Goal: Information Seeking & Learning: Learn about a topic

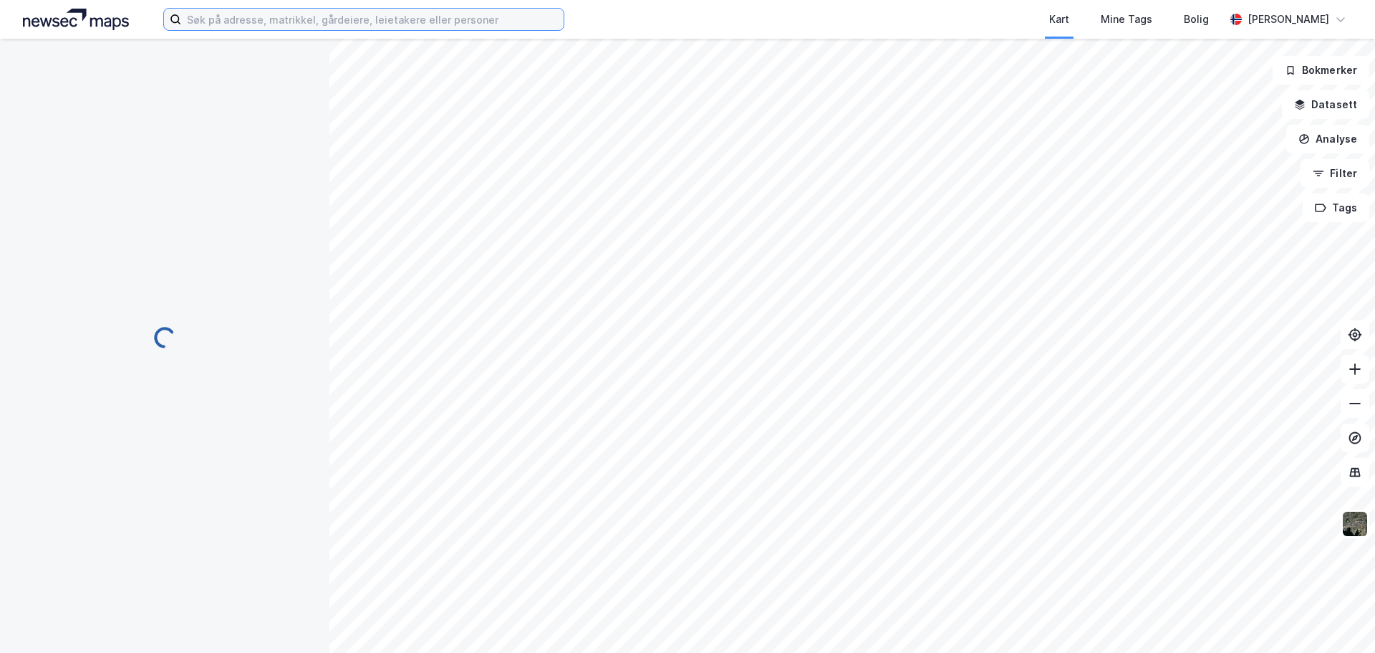
click at [303, 19] on input at bounding box center [372, 19] width 383 height 21
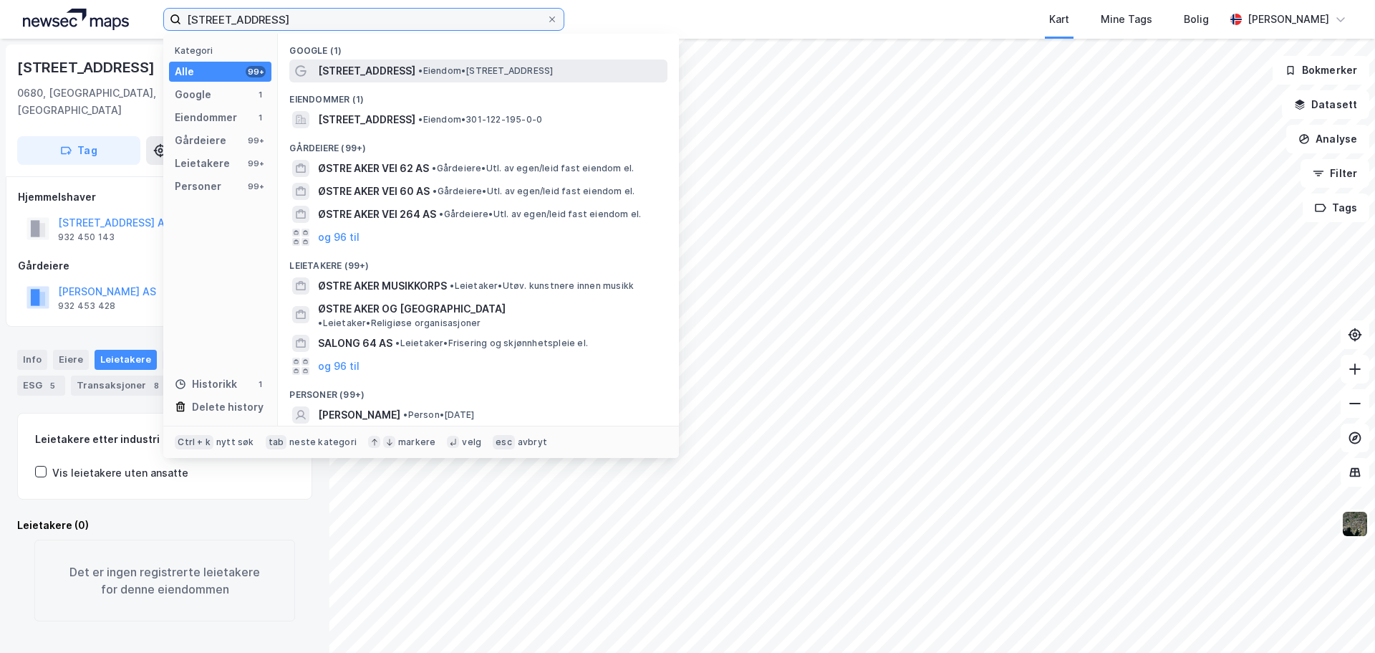
type input "[STREET_ADDRESS]"
click at [422, 72] on span "• Eiendom • [STREET_ADDRESS]" at bounding box center [485, 70] width 135 height 11
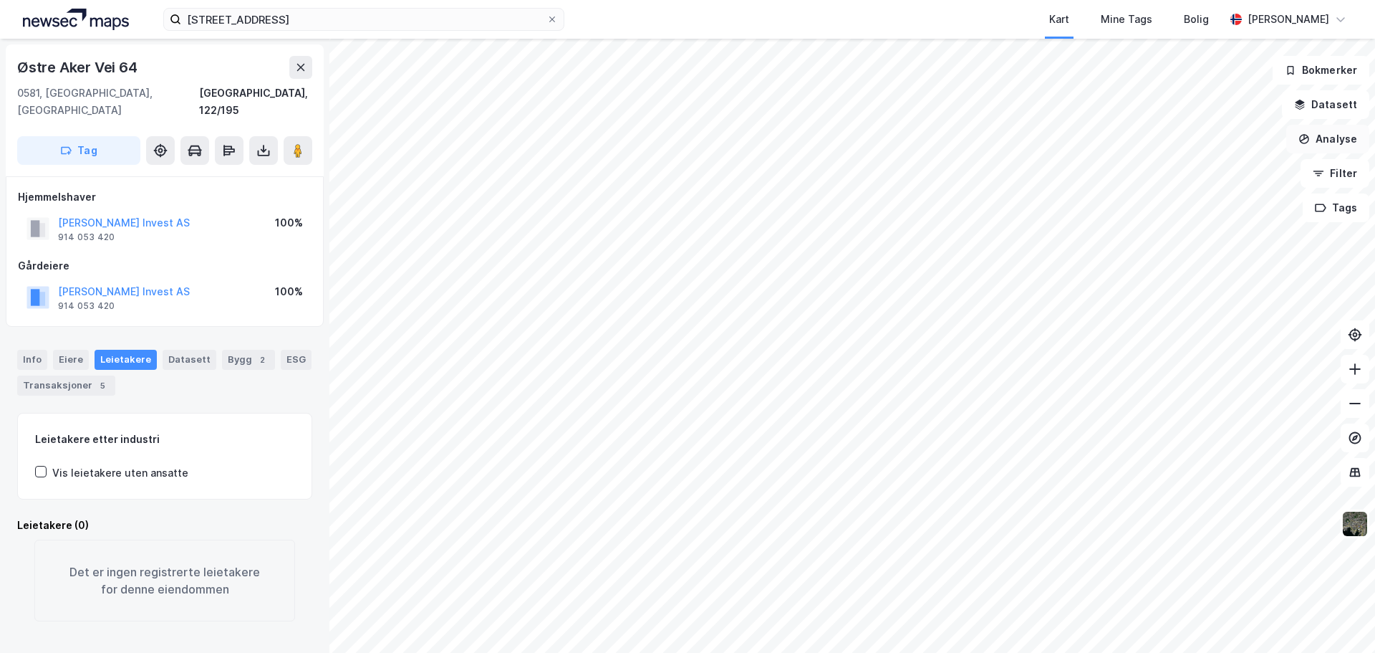
click at [1339, 140] on button "Analyse" at bounding box center [1328, 139] width 83 height 29
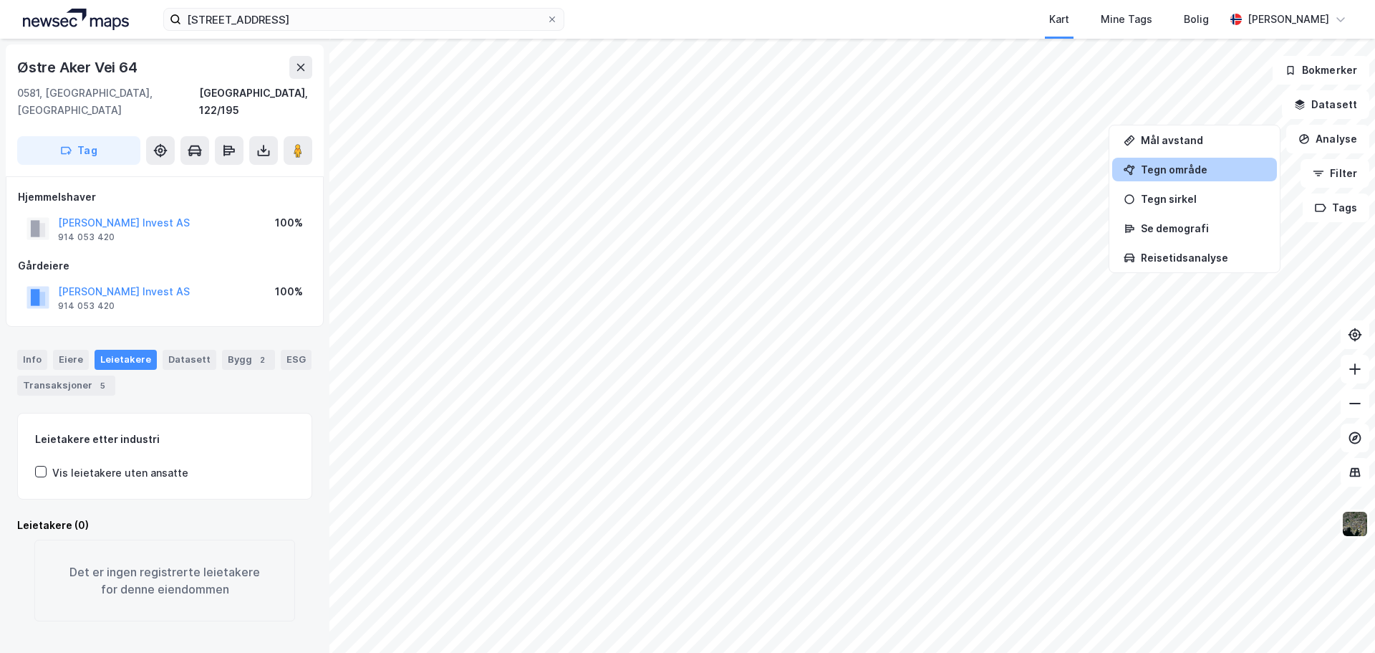
click at [1177, 167] on div "Tegn område" at bounding box center [1203, 169] width 125 height 12
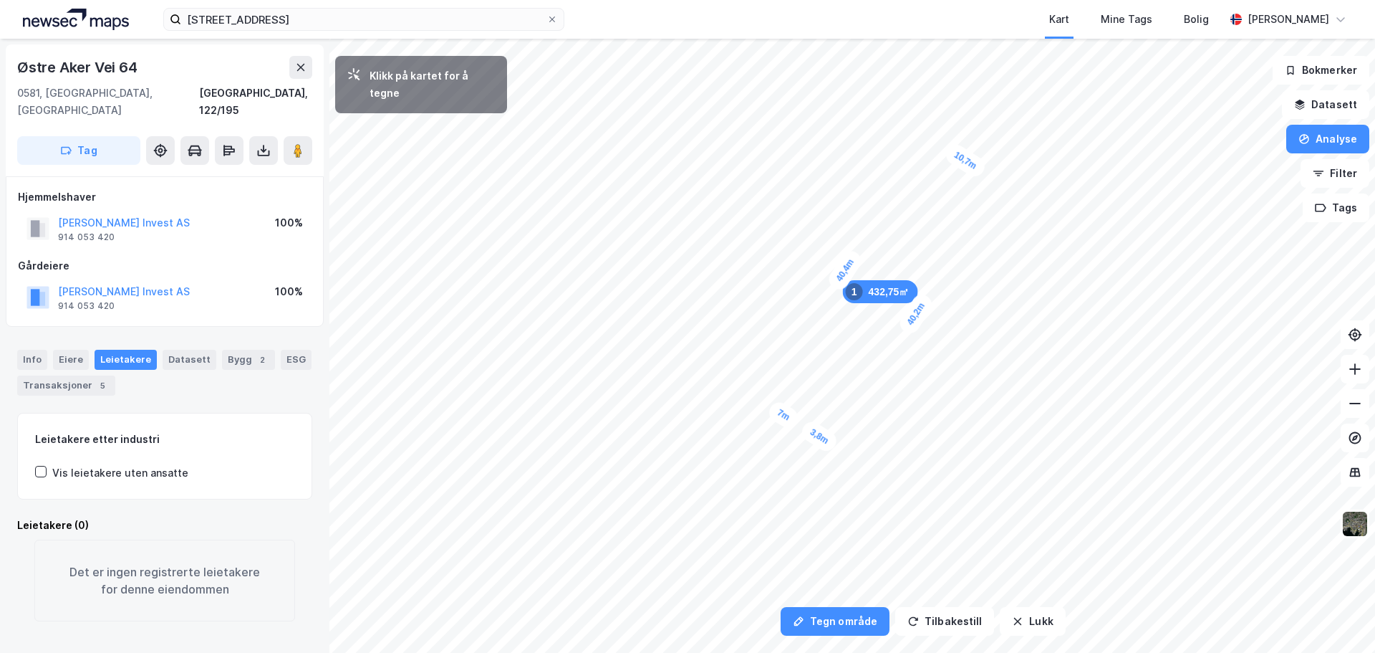
click at [807, 429] on div "3,8m" at bounding box center [820, 436] width 42 height 37
